Goal: Task Accomplishment & Management: Use online tool/utility

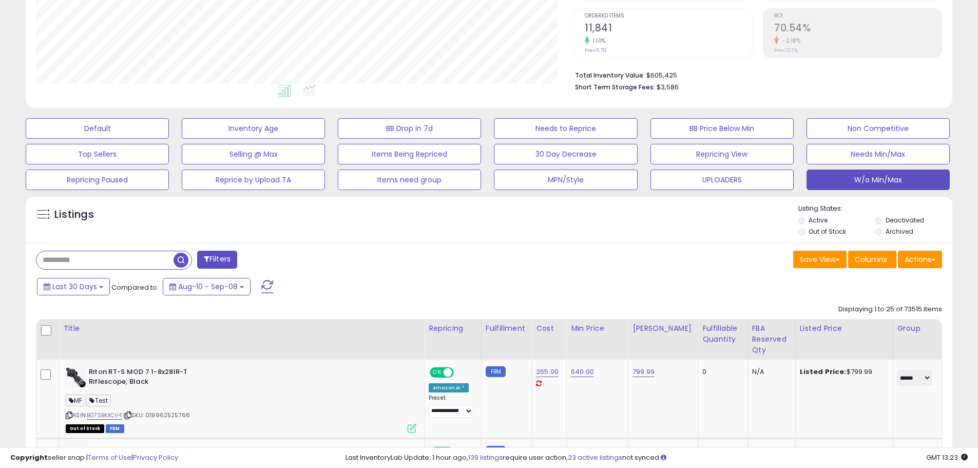
scroll to position [211, 538]
click at [121, 127] on button "Default" at bounding box center [97, 128] width 143 height 21
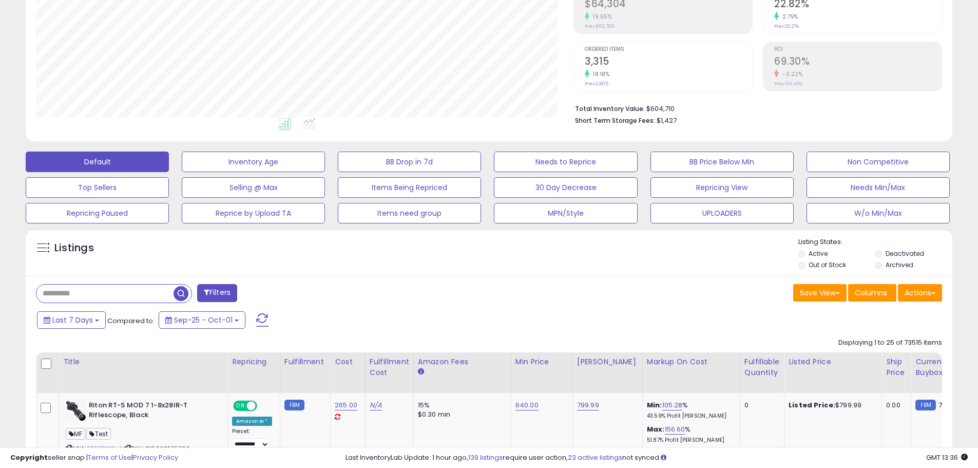
click at [549, 296] on div "Save View Save As New View Update Current View Columns Actions Import Export Vi…" at bounding box center [719, 294] width 461 height 20
click at [556, 264] on div "Listings" at bounding box center [489, 254] width 927 height 35
drag, startPoint x: 566, startPoint y: 299, endPoint x: 560, endPoint y: 306, distance: 9.4
click at [516, 310] on div "Last 7 Days Compared to: Sep-25 - Oct-01" at bounding box center [374, 321] width 680 height 23
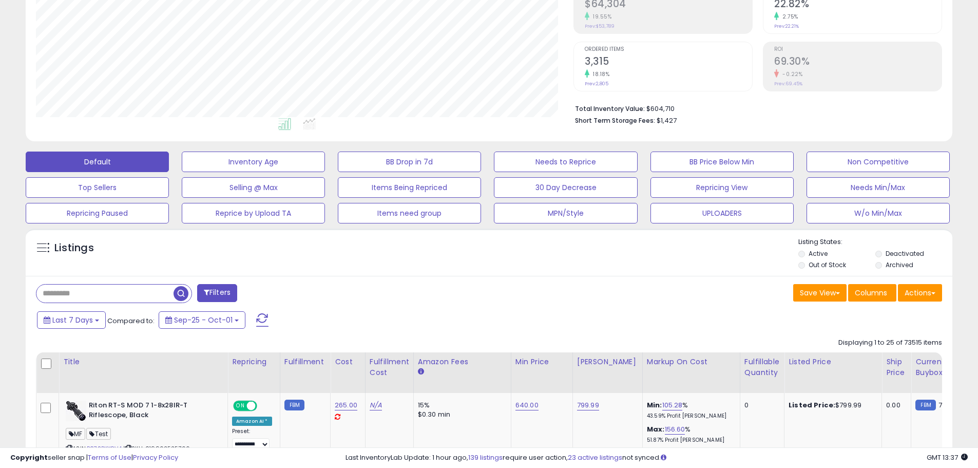
click at [559, 273] on div "Listings Active" at bounding box center [489, 252] width 927 height 47
click at [885, 214] on button "W/o Min/Max" at bounding box center [878, 213] width 143 height 21
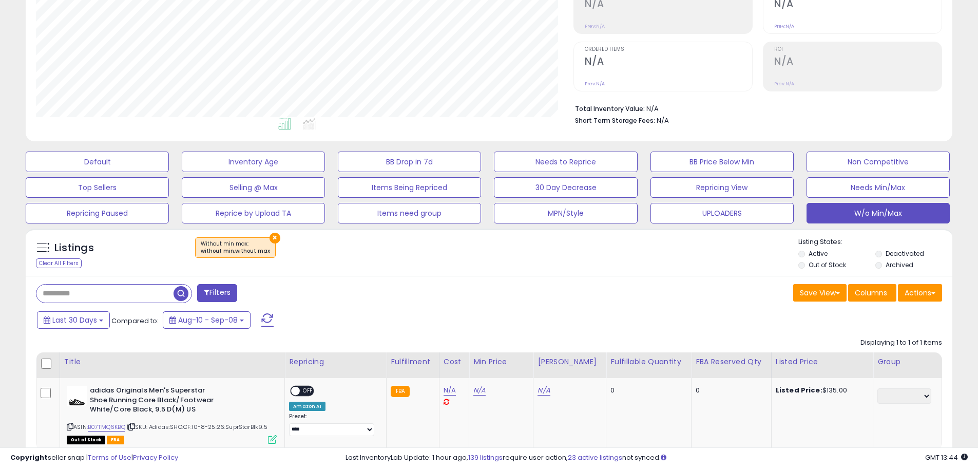
drag, startPoint x: 559, startPoint y: 319, endPoint x: 564, endPoint y: 319, distance: 5.6
click at [560, 319] on div "Last 30 Days Compared to: Aug-10 - Sep-08" at bounding box center [374, 321] width 680 height 23
click at [475, 279] on div "Filters Save View Save As New View" at bounding box center [489, 384] width 927 height 216
click at [517, 295] on div "Save View Save As New View Columns Actions [GEOGRAPHIC_DATA]" at bounding box center [719, 294] width 461 height 20
click at [543, 304] on div "Filters Save View Save As New View Columns Actions" at bounding box center [489, 294] width 922 height 21
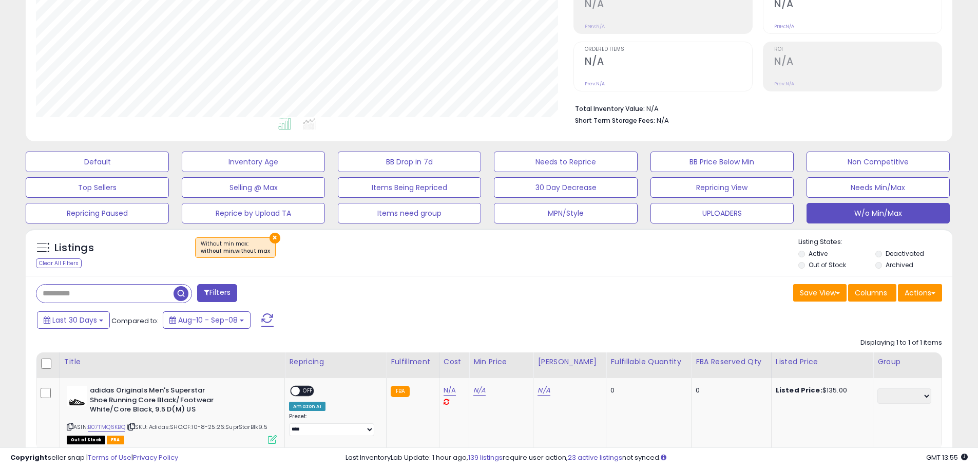
click at [551, 293] on div "Save View Save As New View Columns Actions [GEOGRAPHIC_DATA]" at bounding box center [719, 294] width 461 height 20
click at [464, 293] on div "Filters" at bounding box center [258, 294] width 461 height 21
drag, startPoint x: 505, startPoint y: 279, endPoint x: 494, endPoint y: 292, distance: 16.4
click at [504, 280] on div "Filters Save View Save As New View" at bounding box center [489, 384] width 927 height 216
click at [273, 320] on button at bounding box center [268, 320] width 26 height 21
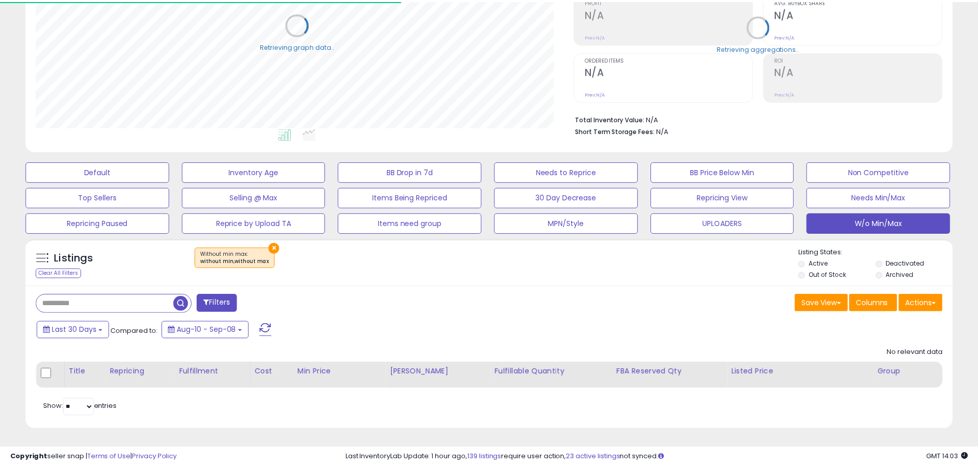
scroll to position [513380, 513053]
